Goal: Information Seeking & Learning: Check status

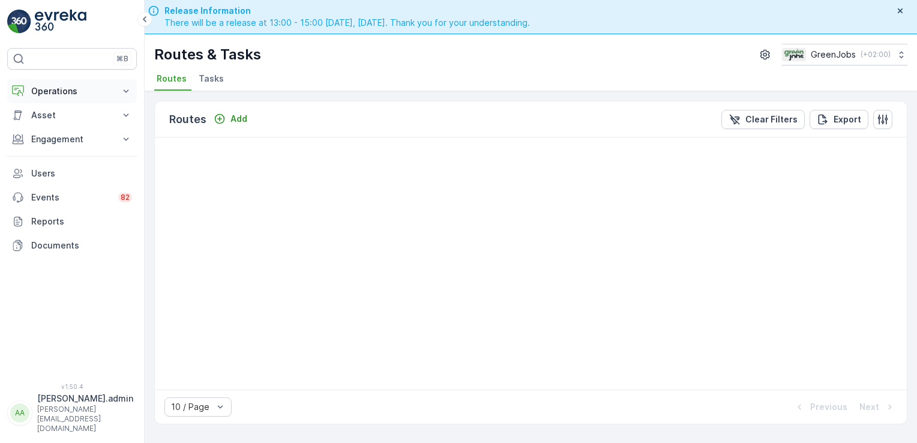
click at [85, 90] on p "Operations" at bounding box center [72, 91] width 82 height 12
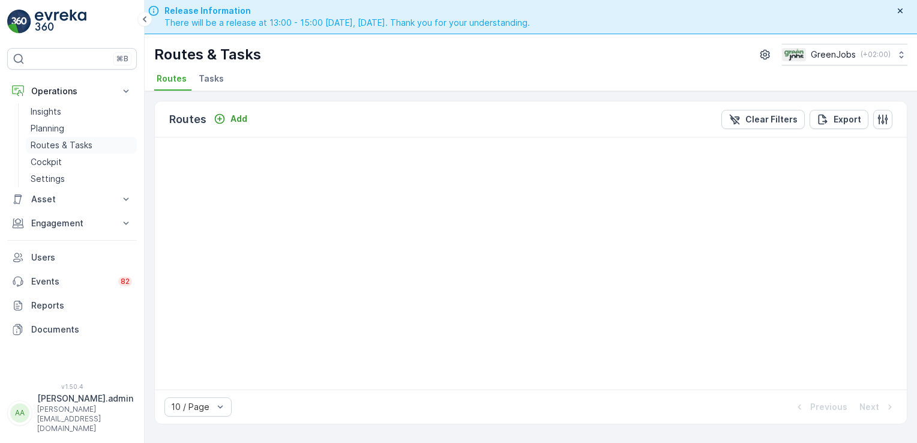
click at [53, 139] on p "Routes & Tasks" at bounding box center [62, 145] width 62 height 12
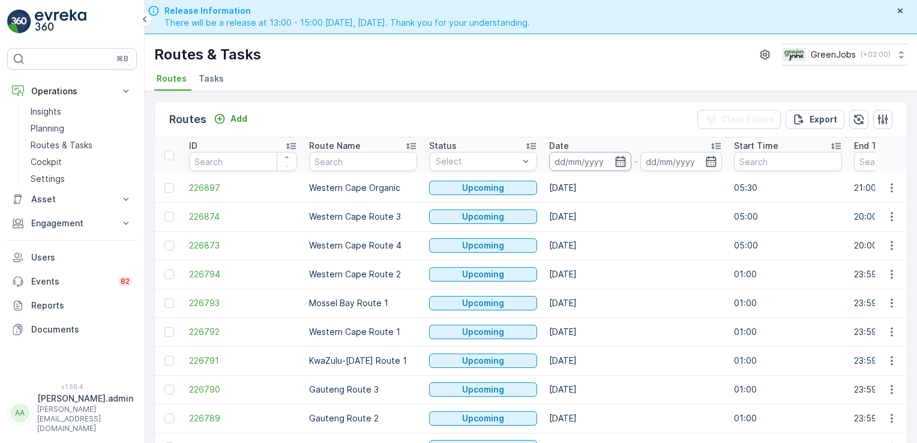
click at [587, 164] on input at bounding box center [590, 161] width 82 height 19
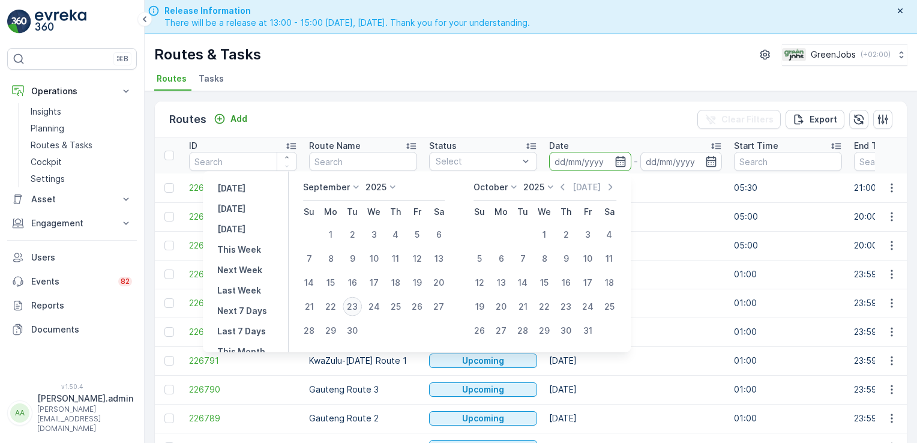
click at [352, 304] on div "23" at bounding box center [352, 306] width 19 height 19
type input "[DATE]"
click at [352, 304] on div "23" at bounding box center [352, 306] width 19 height 19
type input "[DATE]"
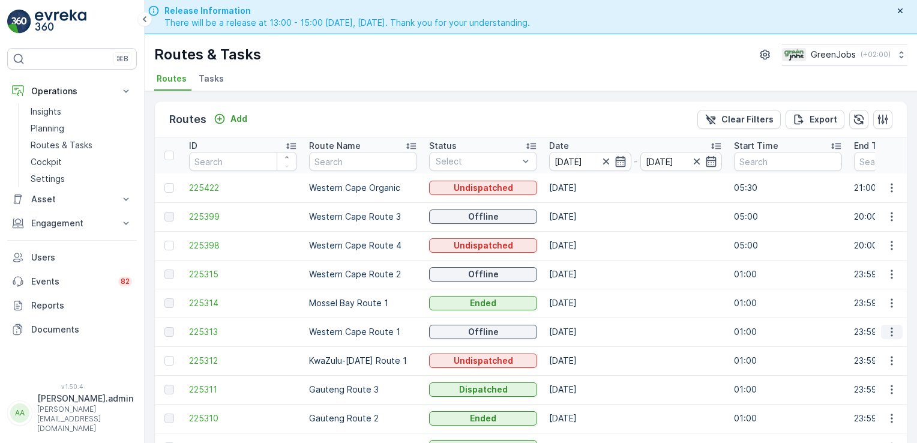
click at [885, 328] on icon "button" at bounding box center [891, 332] width 12 height 12
click at [891, 350] on span "See More Details" at bounding box center [863, 349] width 70 height 12
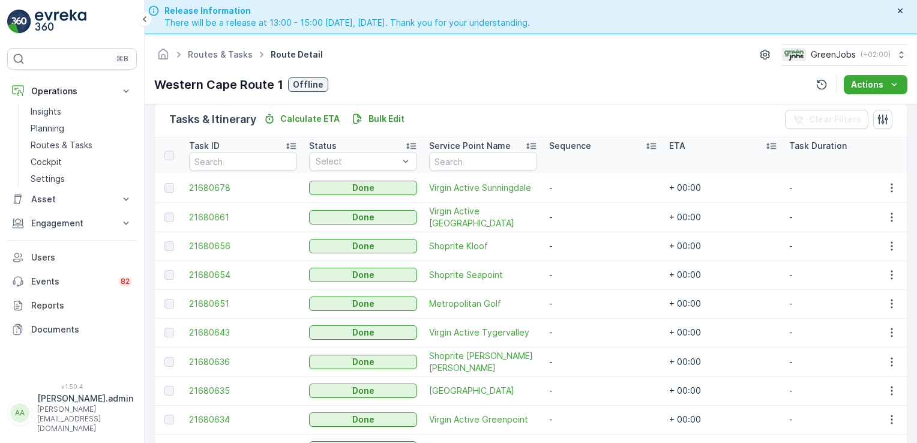
scroll to position [305, 0]
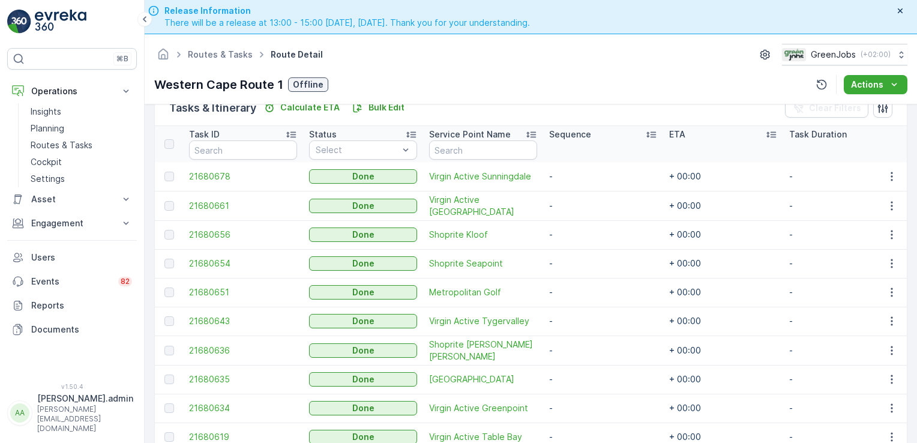
click at [912, 287] on div "Details Operation Bin Collection Start Time 01:00 End Time 23:59 Start Location…" at bounding box center [531, 290] width 772 height 373
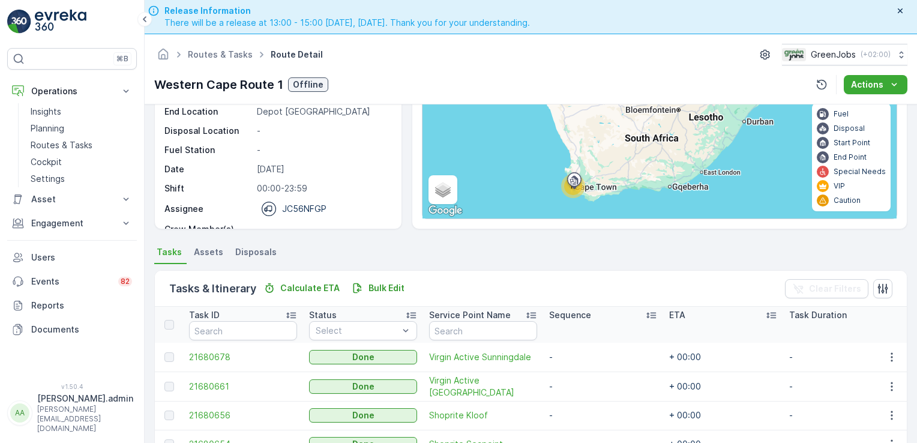
scroll to position [122, 0]
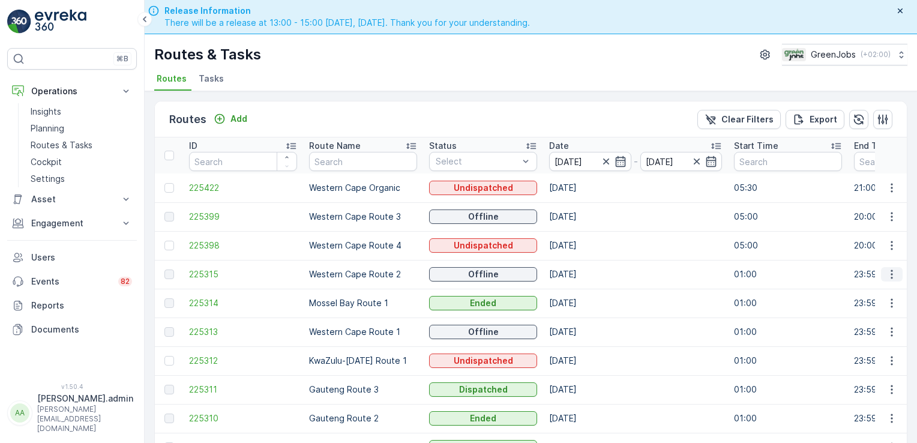
click at [887, 272] on icon "button" at bounding box center [891, 274] width 12 height 12
click at [886, 289] on span "See More Details" at bounding box center [863, 291] width 70 height 12
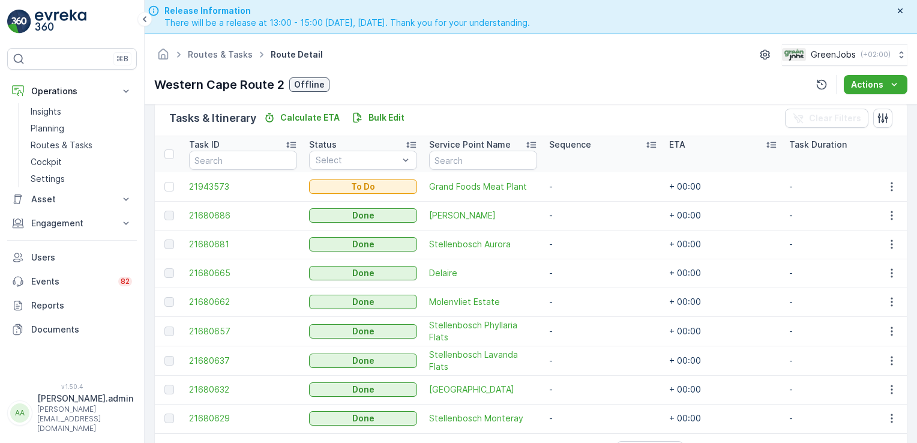
scroll to position [305, 0]
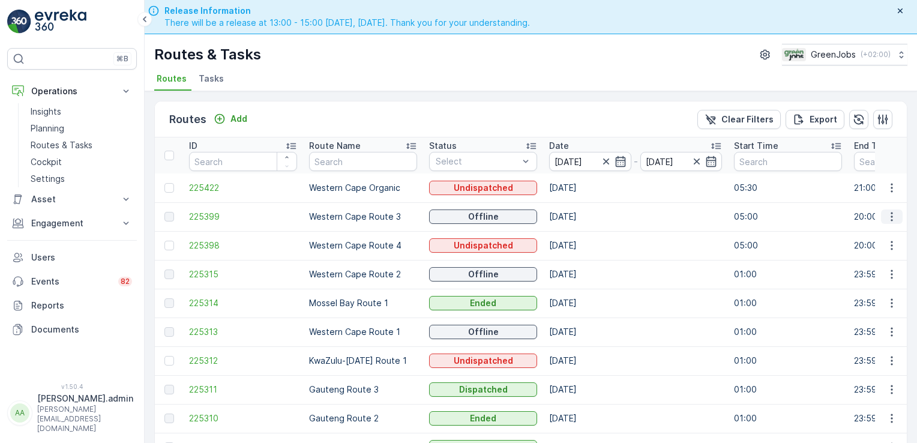
click at [891, 215] on icon "button" at bounding box center [891, 217] width 12 height 12
click at [888, 232] on span "See More Details" at bounding box center [863, 233] width 70 height 12
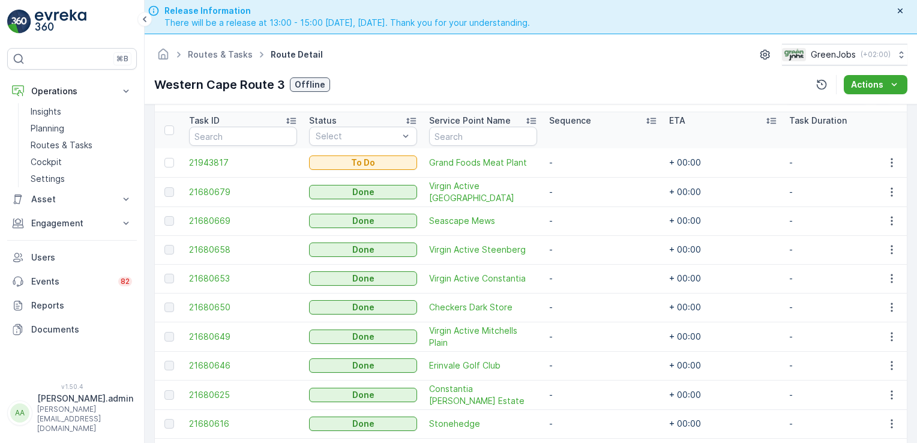
scroll to position [181, 0]
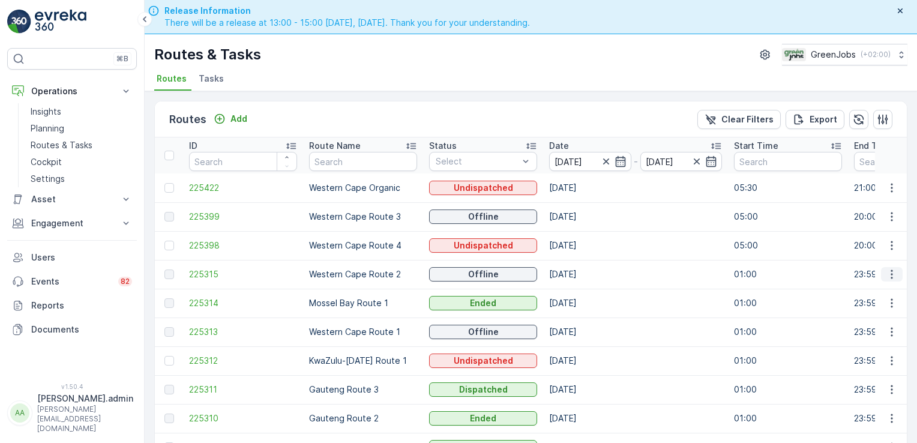
click at [882, 268] on button "button" at bounding box center [892, 274] width 22 height 14
click at [882, 294] on span "See More Details" at bounding box center [863, 291] width 70 height 12
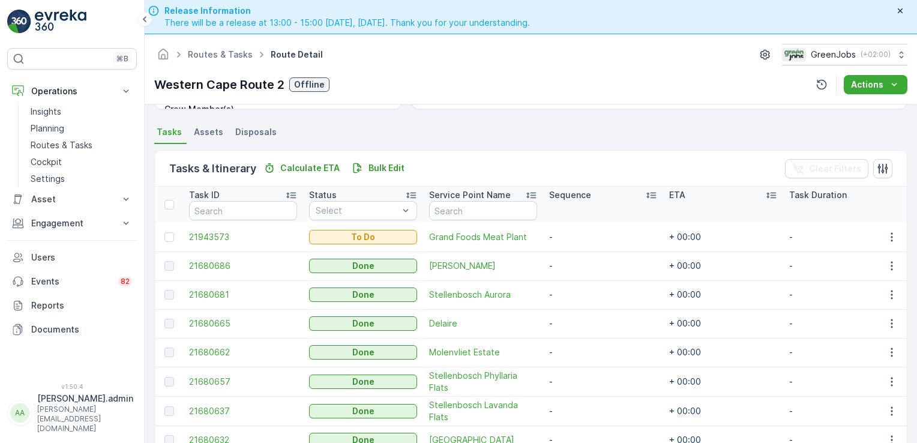
scroll to position [305, 0]
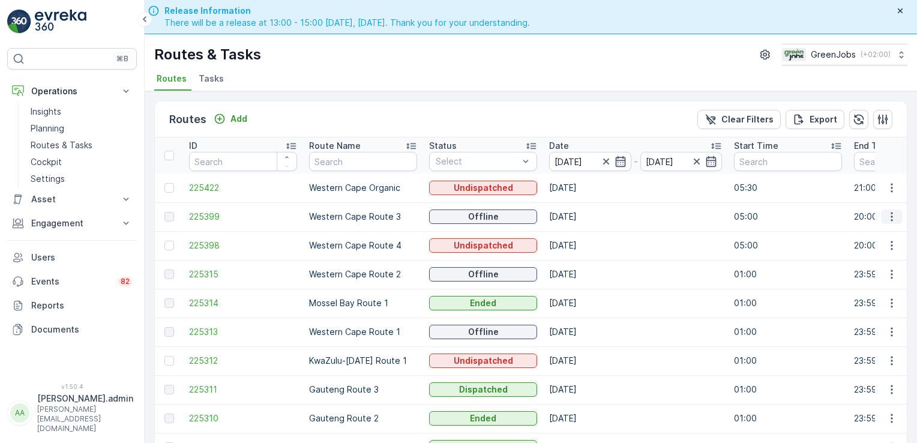
click at [885, 211] on icon "button" at bounding box center [891, 217] width 12 height 12
click at [884, 236] on span "See More Details" at bounding box center [863, 233] width 70 height 12
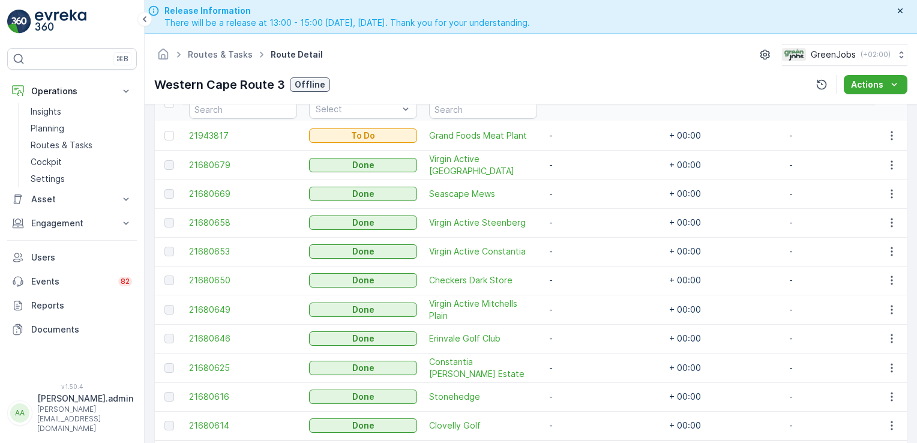
scroll to position [347, 0]
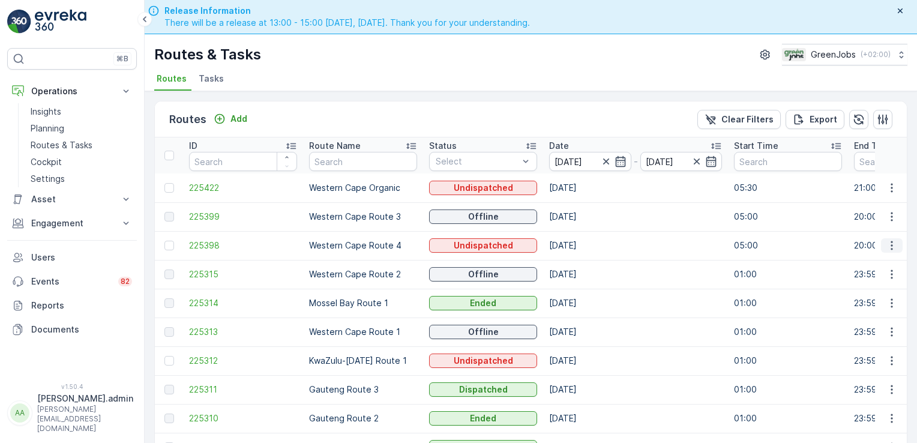
click at [890, 241] on icon "button" at bounding box center [891, 245] width 2 height 9
click at [881, 259] on span "See More Details" at bounding box center [863, 262] width 70 height 12
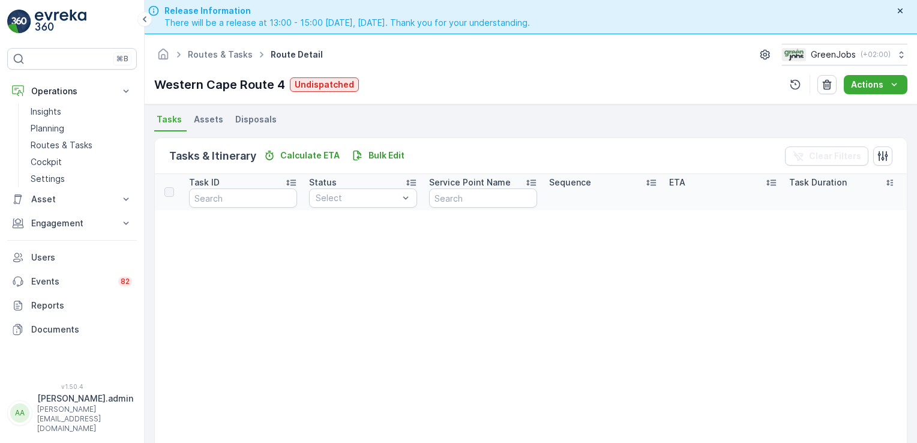
scroll to position [248, 0]
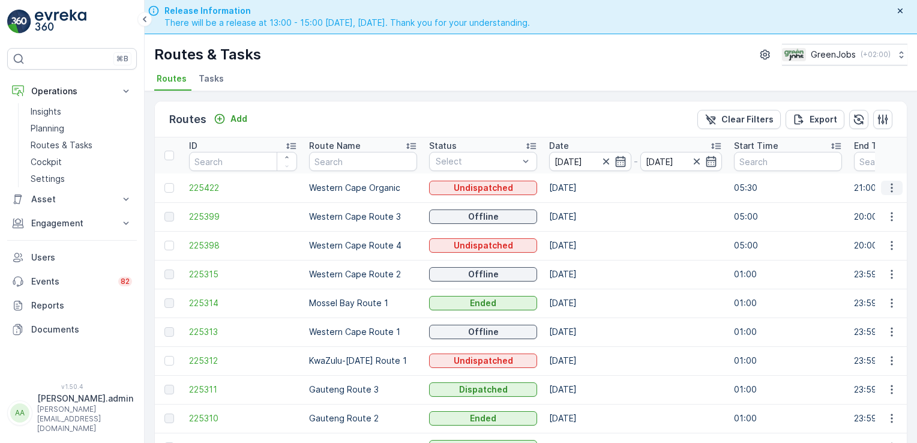
click at [890, 184] on icon "button" at bounding box center [891, 188] width 12 height 12
click at [888, 199] on span "See More Details" at bounding box center [863, 205] width 70 height 12
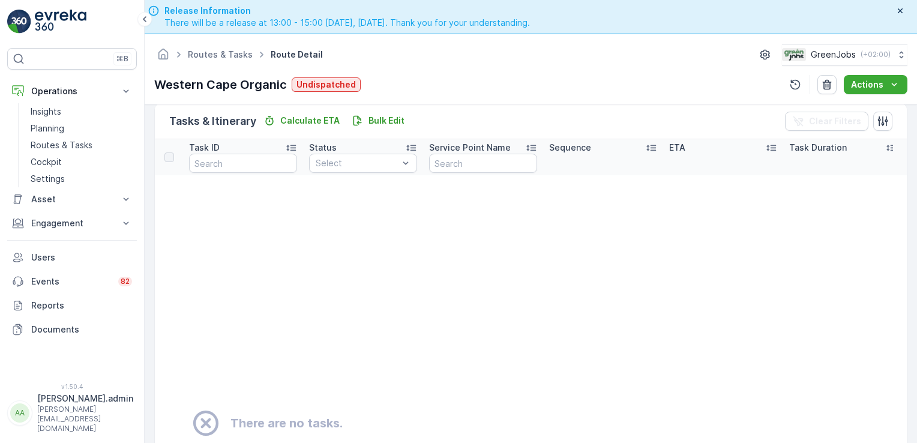
scroll to position [246, 0]
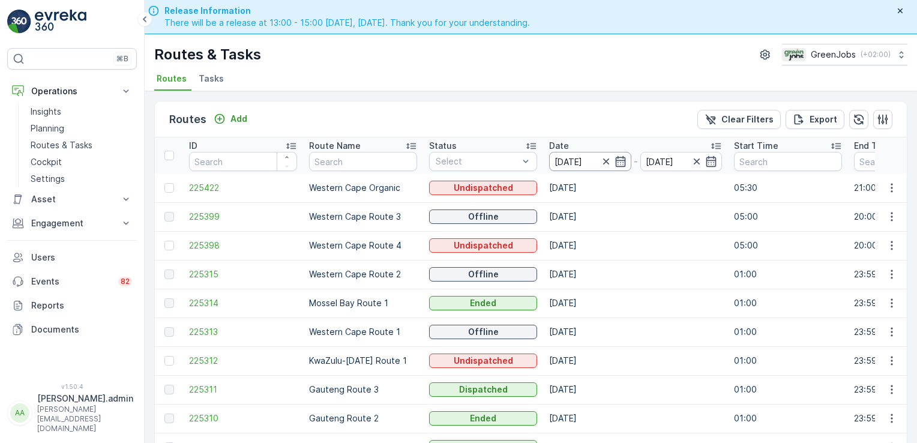
click at [571, 161] on input "[DATE]" at bounding box center [590, 161] width 82 height 19
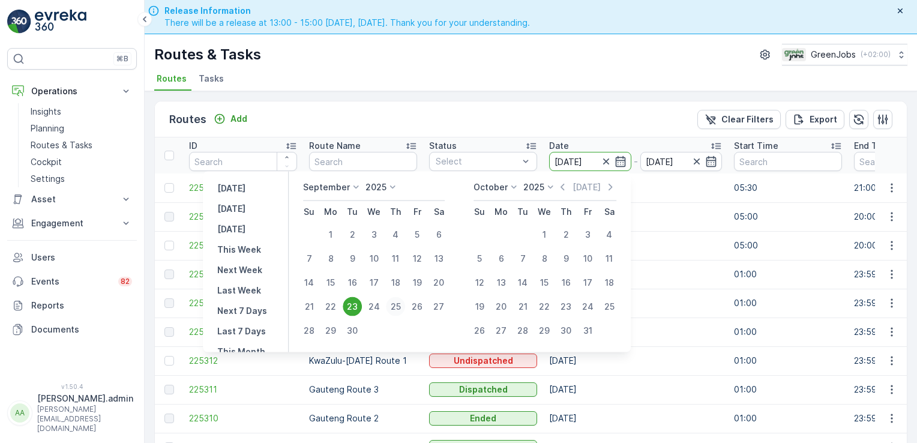
click at [395, 305] on div "25" at bounding box center [395, 306] width 19 height 19
type input "[DATE]"
click at [395, 305] on div "25" at bounding box center [395, 306] width 19 height 19
type input "[DATE]"
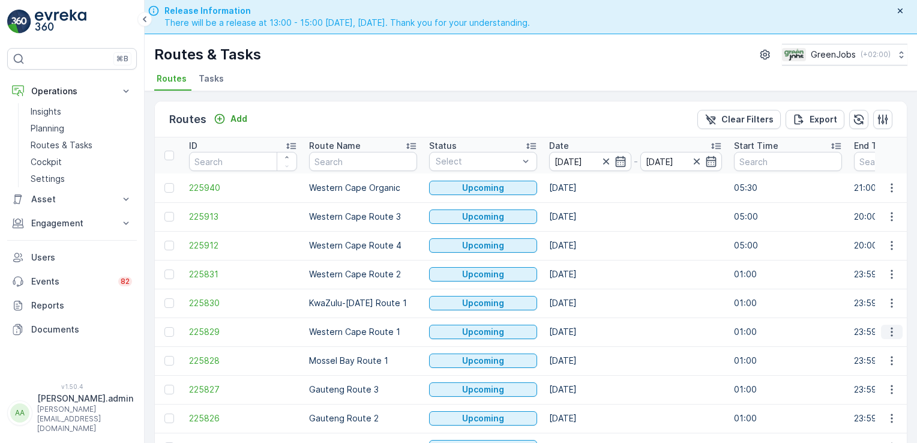
click at [887, 326] on icon "button" at bounding box center [891, 332] width 12 height 12
click at [885, 349] on span "See More Details" at bounding box center [863, 349] width 70 height 12
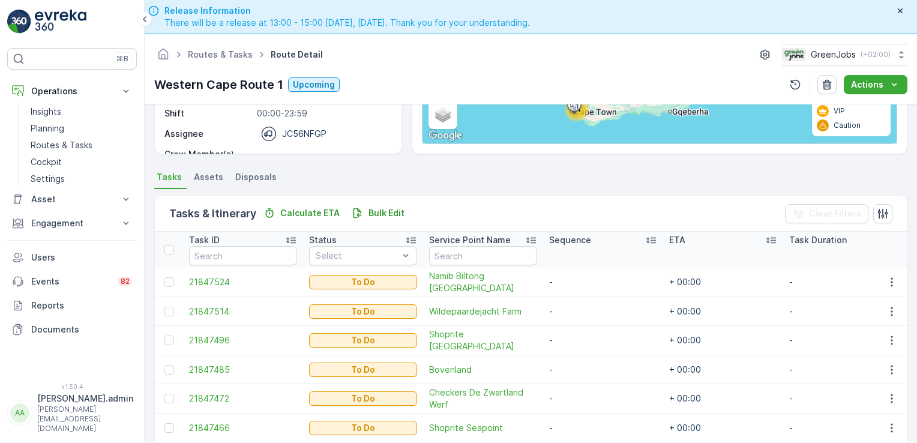
scroll to position [143, 0]
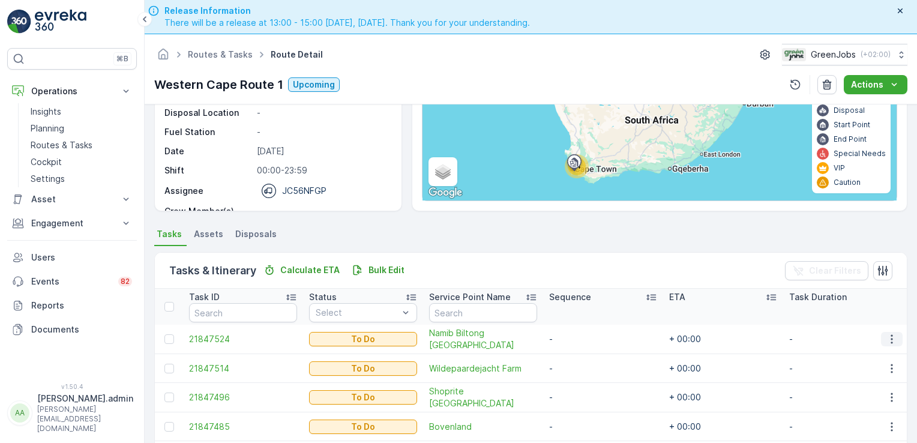
click at [886, 337] on icon "button" at bounding box center [891, 339] width 12 height 12
click at [875, 357] on span "See More Details" at bounding box center [866, 356] width 70 height 12
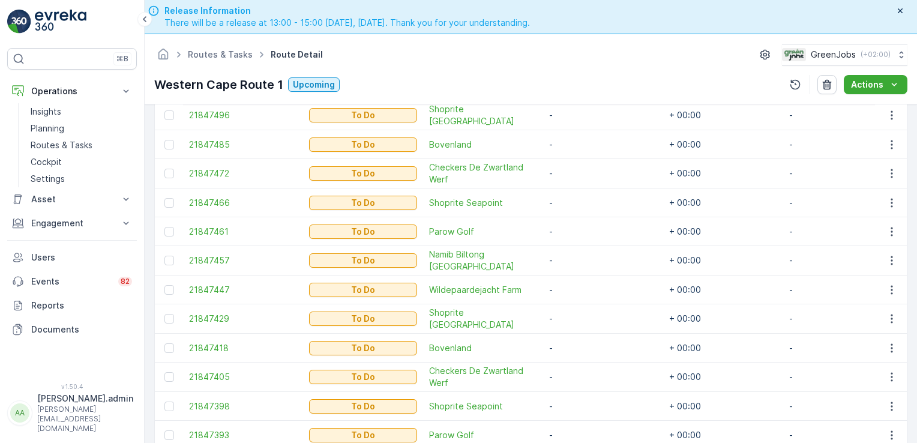
scroll to position [449, 0]
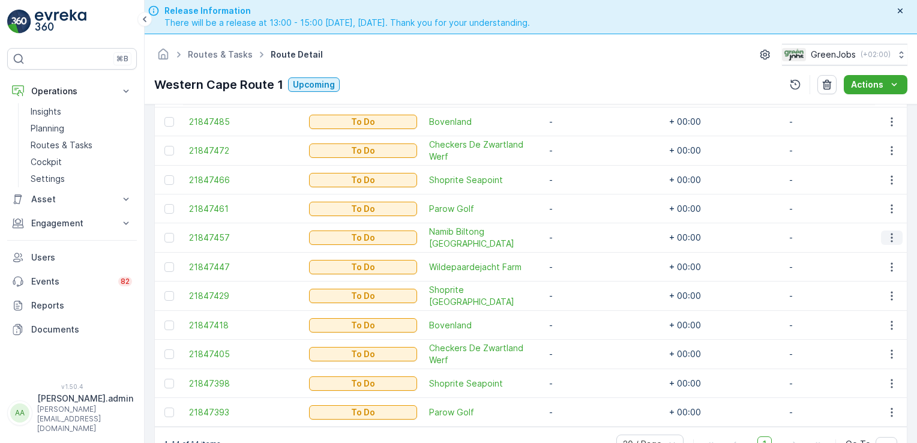
click at [887, 235] on icon "button" at bounding box center [891, 238] width 12 height 12
click at [878, 252] on span "See More Details" at bounding box center [866, 251] width 70 height 12
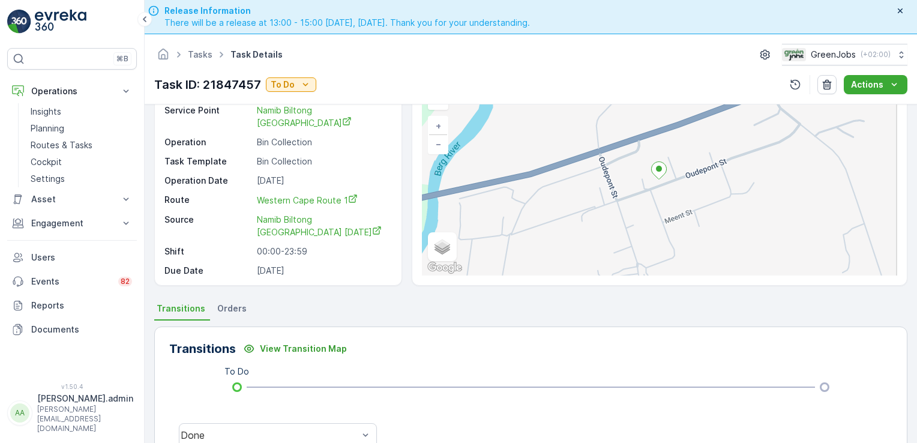
scroll to position [45, 0]
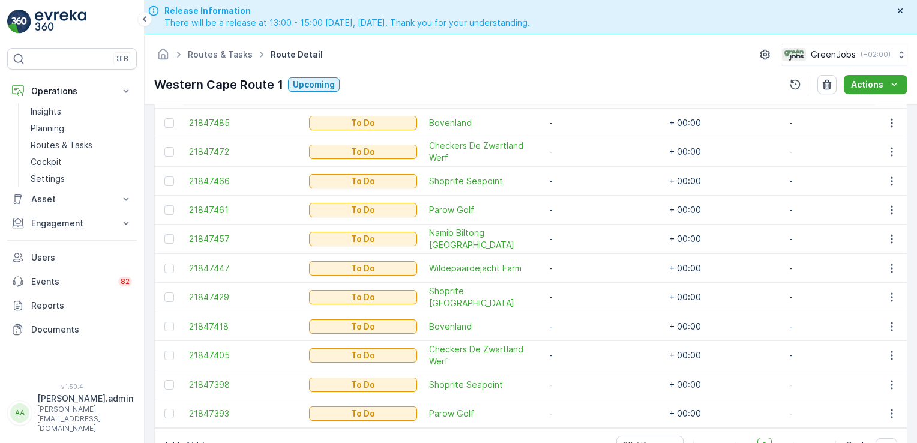
scroll to position [449, 0]
